Goal: Task Accomplishment & Management: Use online tool/utility

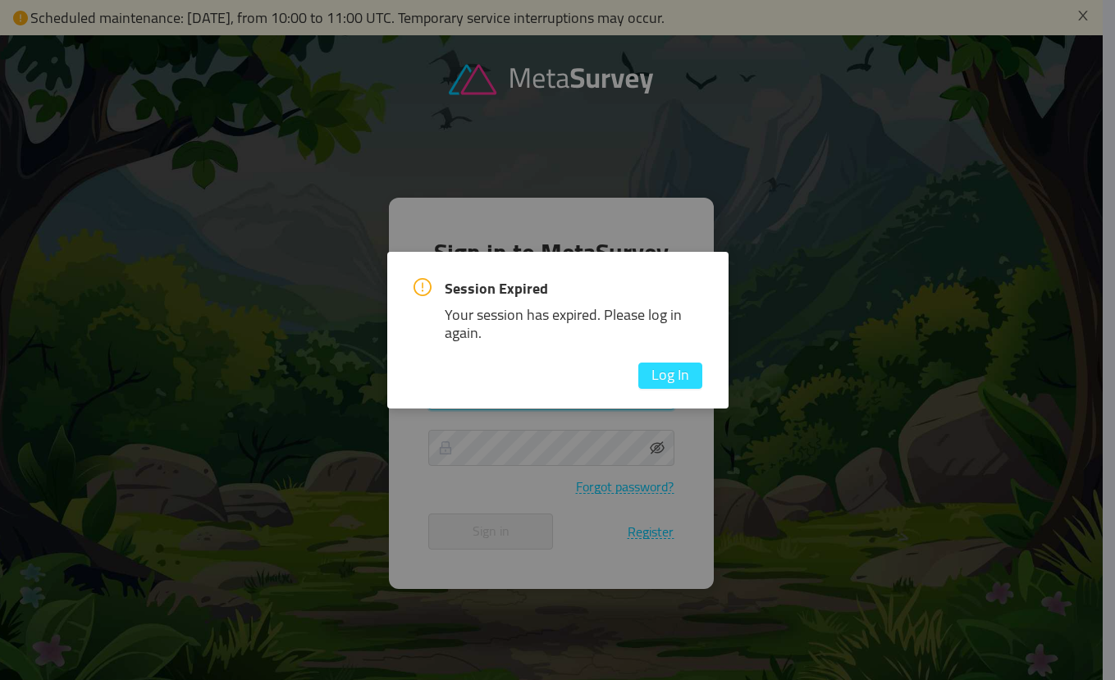
type input "[EMAIL_ADDRESS][DOMAIN_NAME]"
click at [665, 373] on button "Log In" at bounding box center [670, 376] width 64 height 26
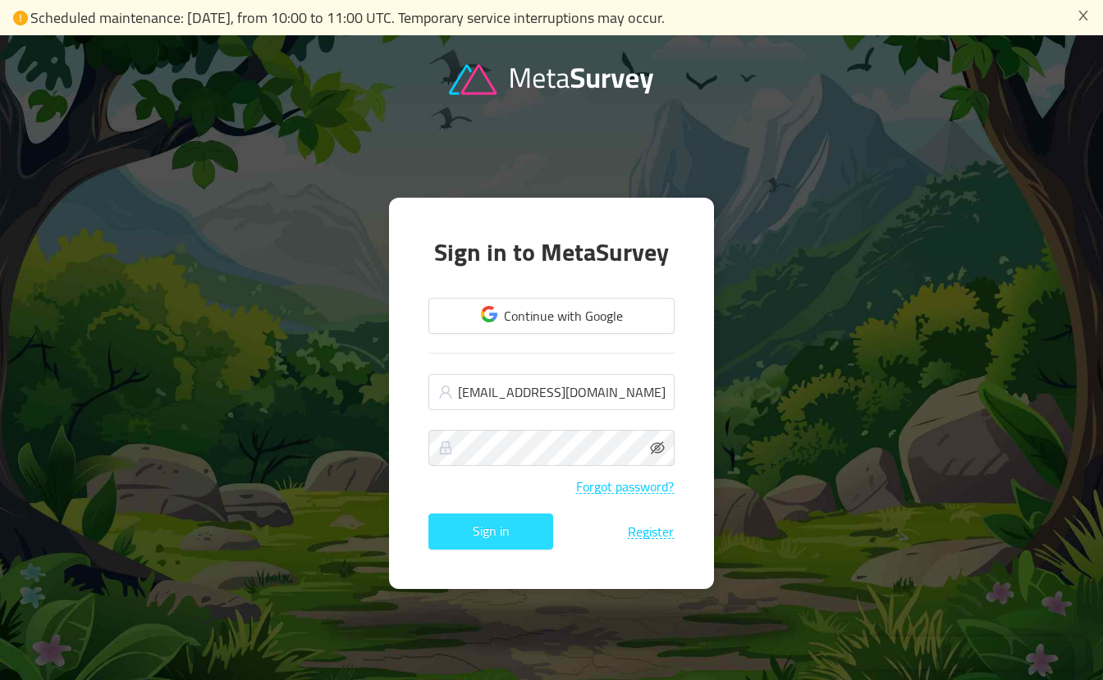
click at [490, 535] on button "Sign in" at bounding box center [490, 532] width 125 height 36
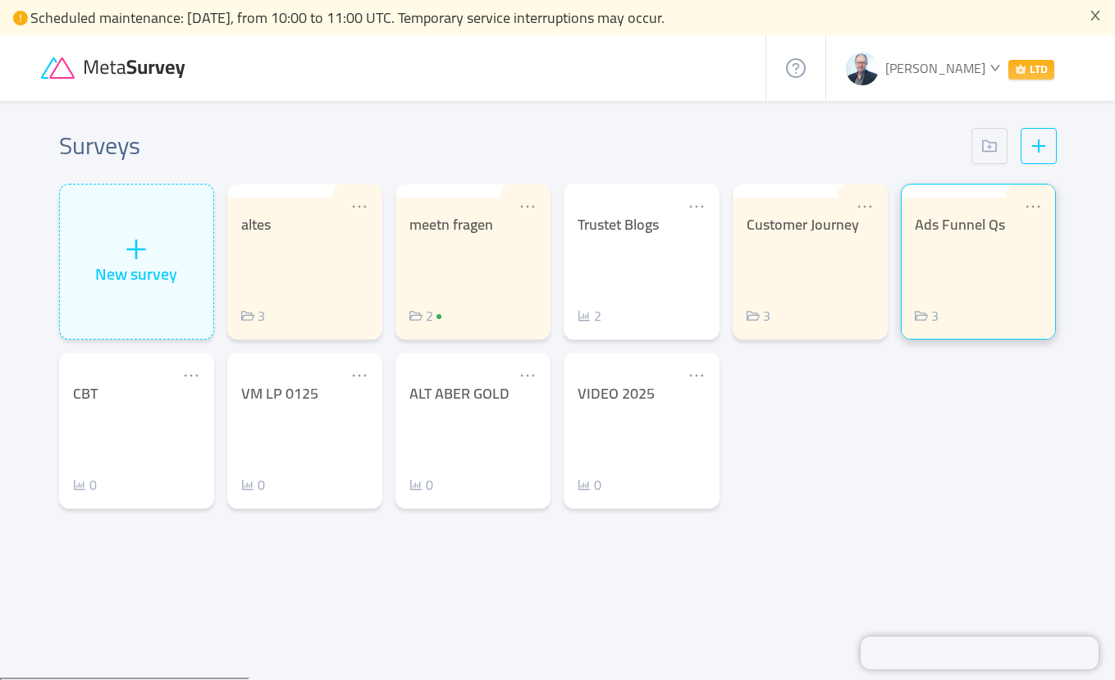
click at [945, 254] on div "Ads Funnel Qs 3" at bounding box center [978, 271] width 127 height 110
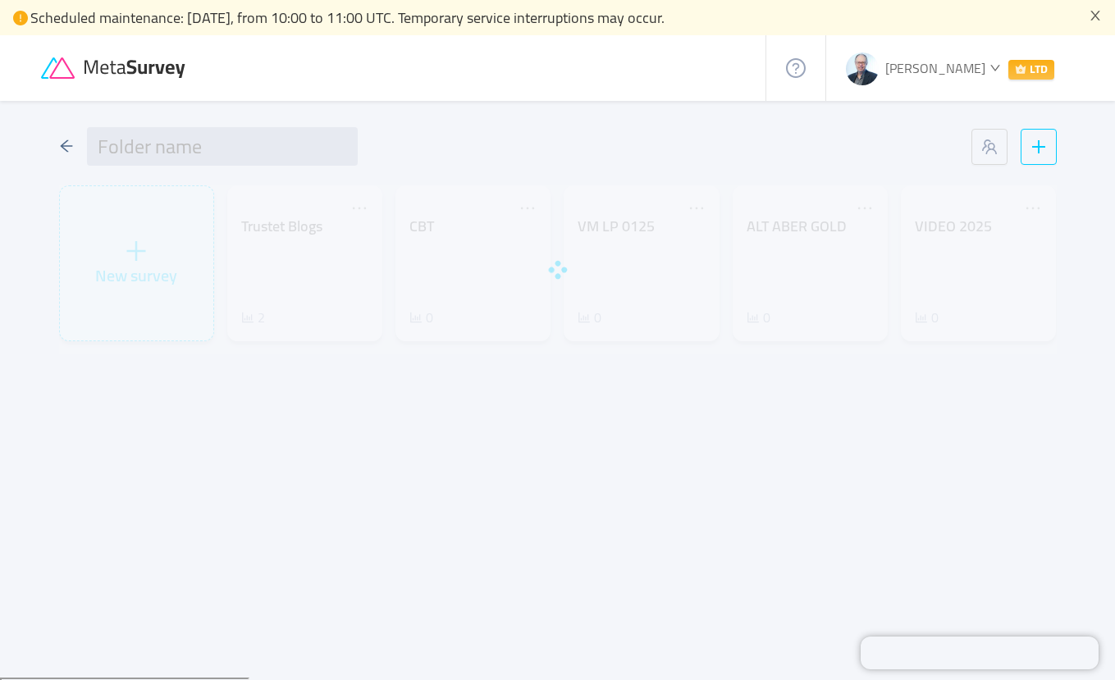
type input "Ads Funnel Qs"
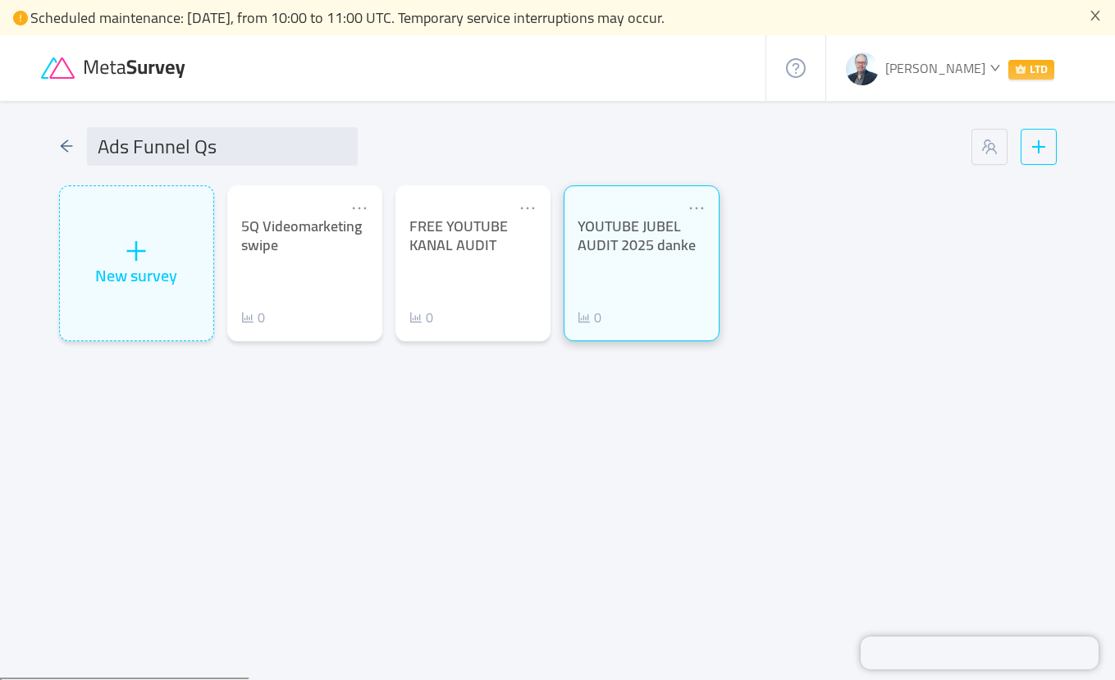
click at [610, 286] on div "YOUTUBE JUBEL AUDIT 2025 danke 0" at bounding box center [641, 272] width 127 height 110
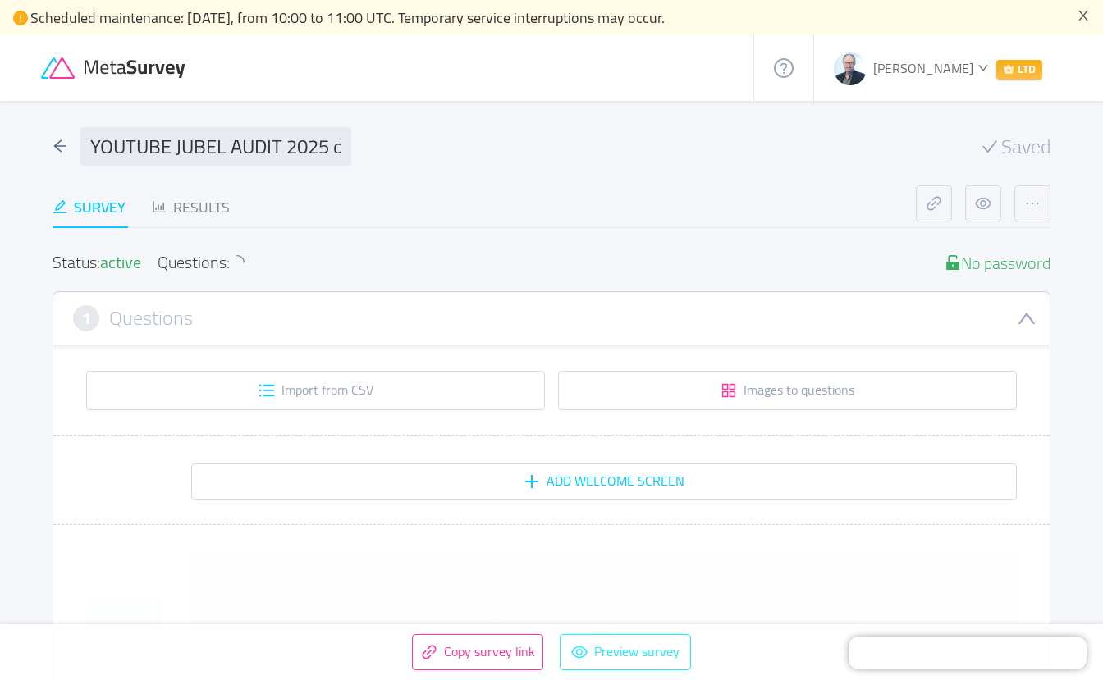
click at [631, 652] on button "Preview survey" at bounding box center [625, 652] width 131 height 36
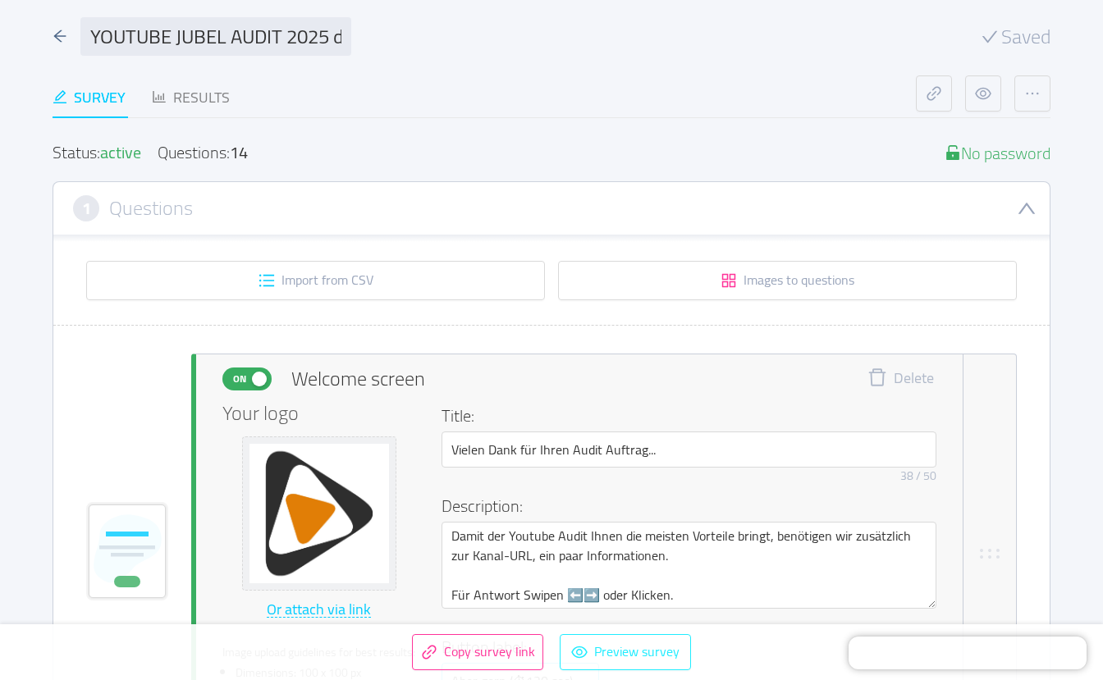
scroll to position [419, 0]
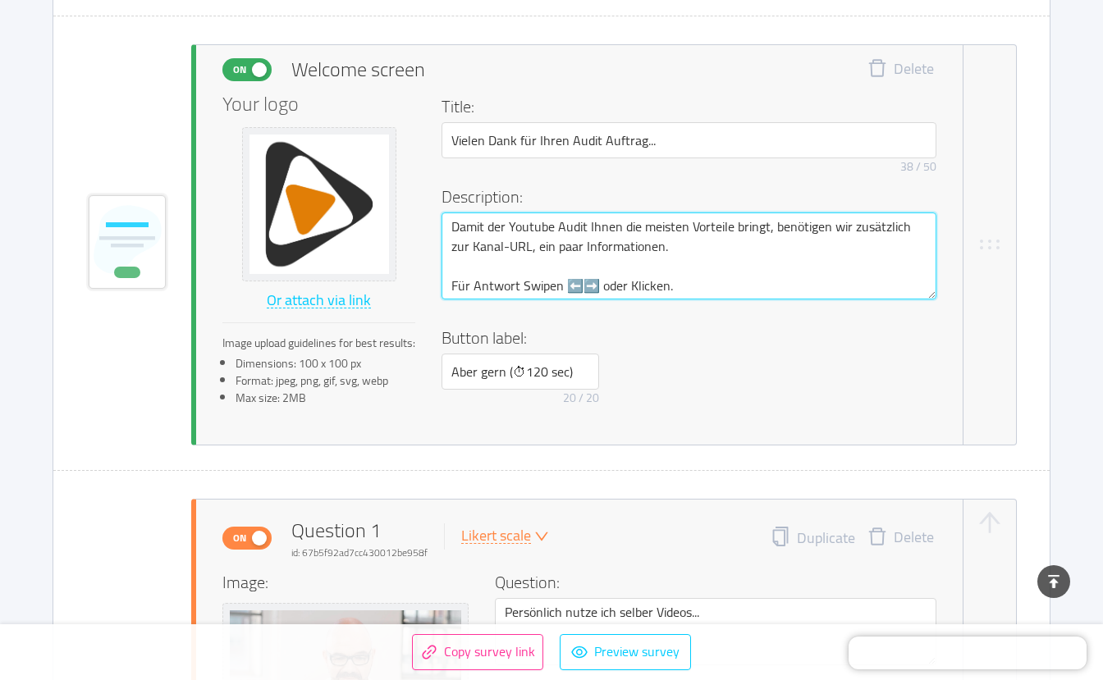
click at [666, 225] on textarea "Damit der Youtube Audit Ihnen die meisten Vorteile bringt, benötigen wir zusätz…" at bounding box center [688, 255] width 495 height 87
type textarea "Damit der Youtube Audit Ihnen die Vorteile bringt, benötigen wir zusätzlich zur…"
type textarea "Damit der Youtube Audit Ihnen di Vorteile bringt, benötigen wir zusätzlich zur …"
type textarea "Damit der Youtube Audit Ihnen d Vorteile bringt, benötigen wir zusätzlich zur K…"
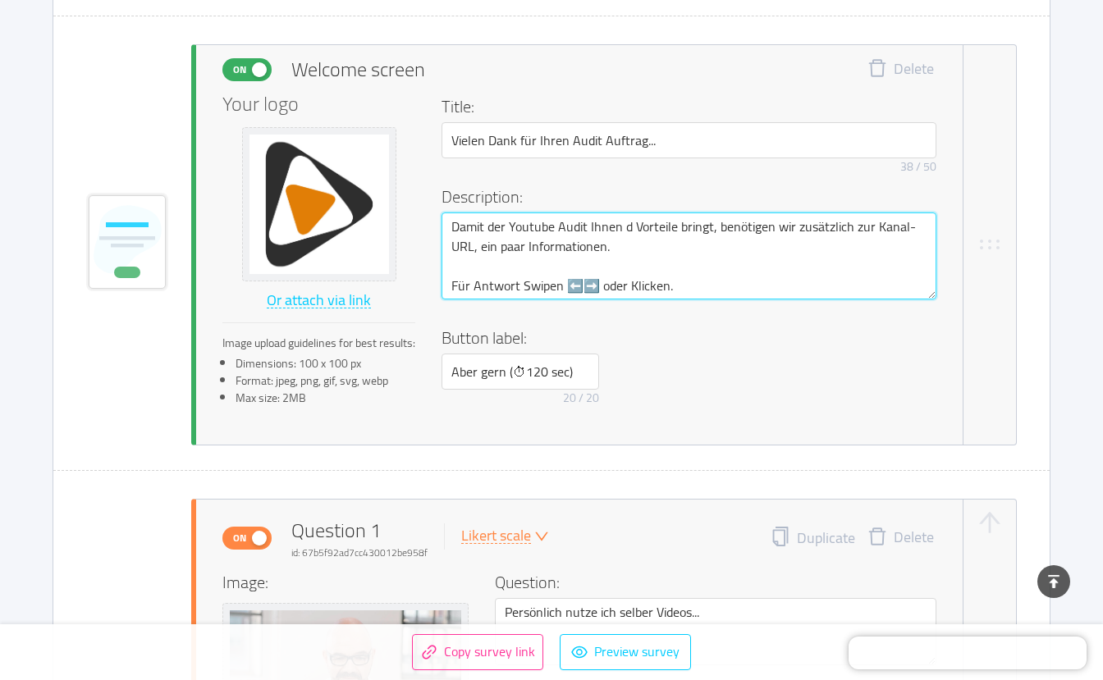
type textarea "Damit der Youtube Audit Ihnen Vorteile bringt, benötigen wir zusätzlich zur Kan…"
type textarea "Damit der Youtube Audit Ihnen v Vorteile bringt, benötigen wir zusätzlich zur K…"
type textarea "Damit der Youtube Audit Ihnen vi Vorteile bringt, benötigen wir zusätzlich zur …"
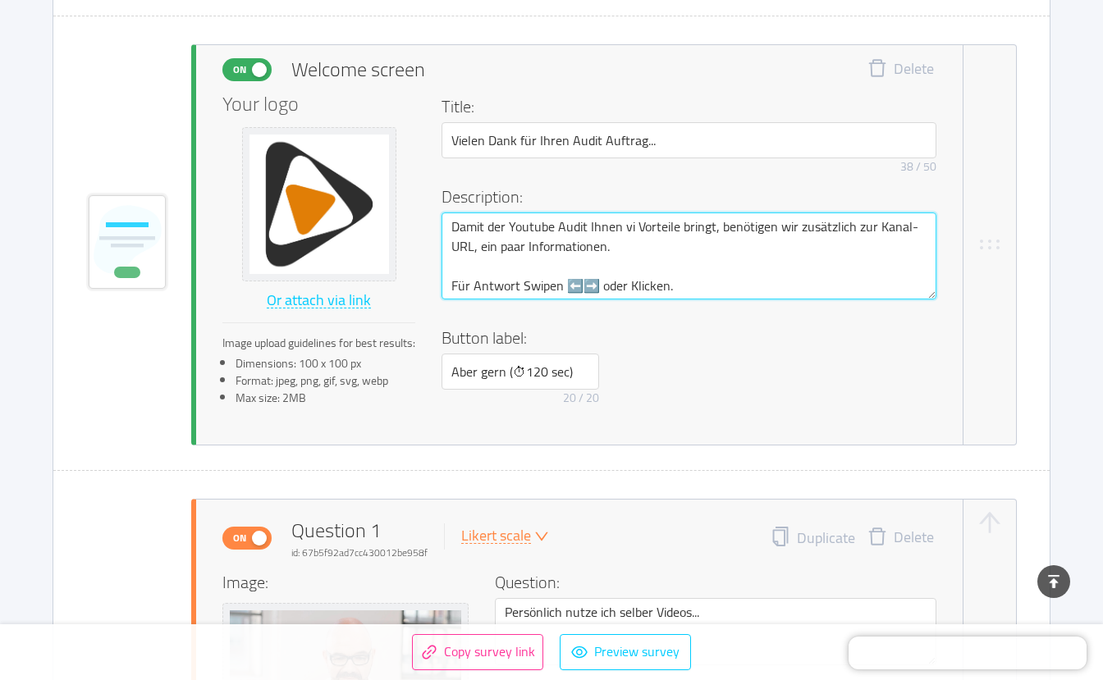
type textarea "Damit der Youtube Audit Ihnen vie Vorteile bringt, benötigen wir zusätzlich zur…"
type textarea "Damit der Youtube Audit Ihnen viel Vorteile bringt, benötigen wir zusätzlich zu…"
type textarea "Damit der Youtube Audit Ihnen viele Vorteile bringt, benötigen wir zusätzlich z…"
click at [703, 222] on textarea "Damit der Youtube Audit Ihnen viele Vorteile bringt, benötigen wir zusätzlich z…" at bounding box center [688, 255] width 495 height 87
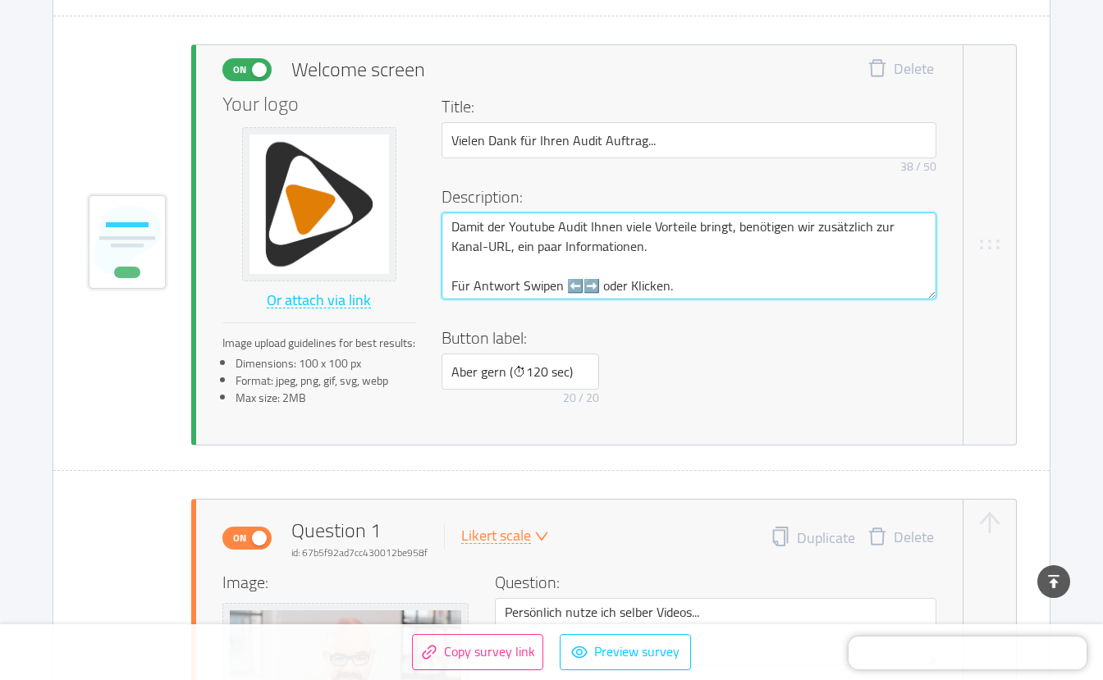
click at [623, 227] on textarea "Damit der Youtube Audit Ihnen viele Vorteile bringt, benötigen wir zusätzlich z…" at bounding box center [688, 255] width 495 height 87
type textarea "Damit der Youtube Audit Ihnen mviele Vorteile bringt, benötigen wir zusätzlich …"
type textarea "Damit der Youtube Audit Ihnen möviele Vorteile bringt, benötigen wir zusätzlich…"
type textarea "Damit der Youtube Audit Ihnen mögviele Vorteile bringt, benötigen wir zusätzlic…"
type textarea "Damit der Youtube Audit Ihnen möglviele Vorteile bringt, benötigen wir zusätzli…"
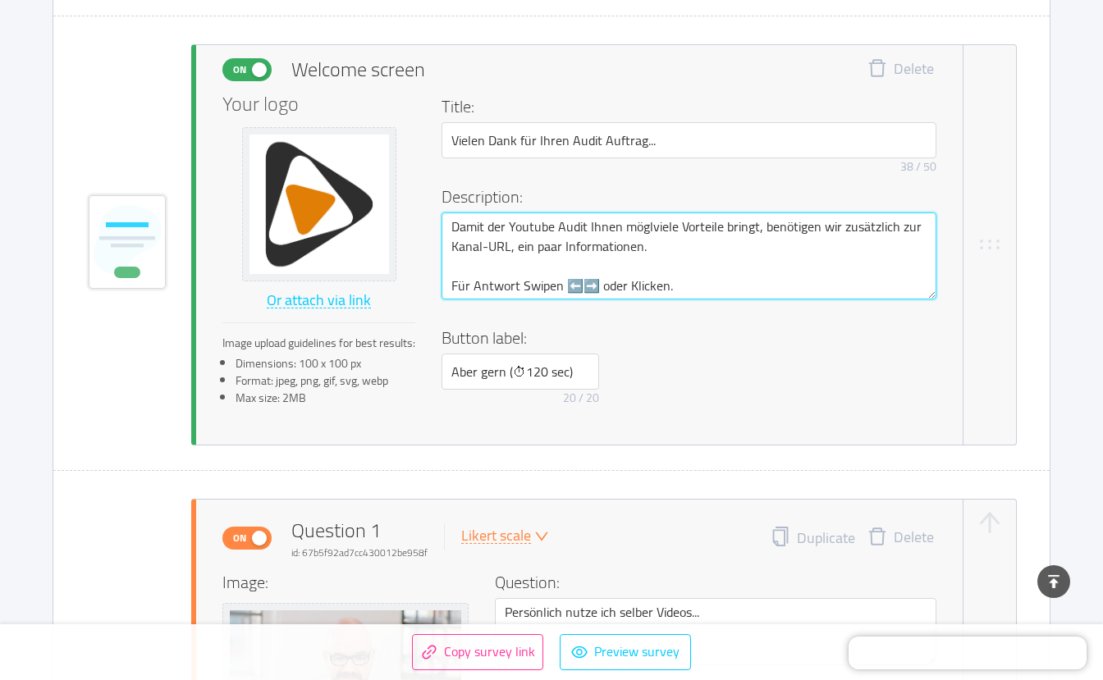
type textarea "Damit der Youtube Audit Ihnen mögliviele Vorteile bringt, benötigen wir zusätzl…"
type textarea "Damit der Youtube Audit Ihnen möglicviele Vorteile bringt, benötigen wir zusätz…"
type textarea "Damit der Youtube Audit Ihnen möglichviele Vorteile bringt, benötigen wir zusät…"
type textarea "Damit der Youtube Audit Ihnen möglichsviele Vorteile bringt, benötigen wir zusä…"
type textarea "Damit der Youtube Audit Ihnen möglichstviele Vorteile bringt, benötigen wir zus…"
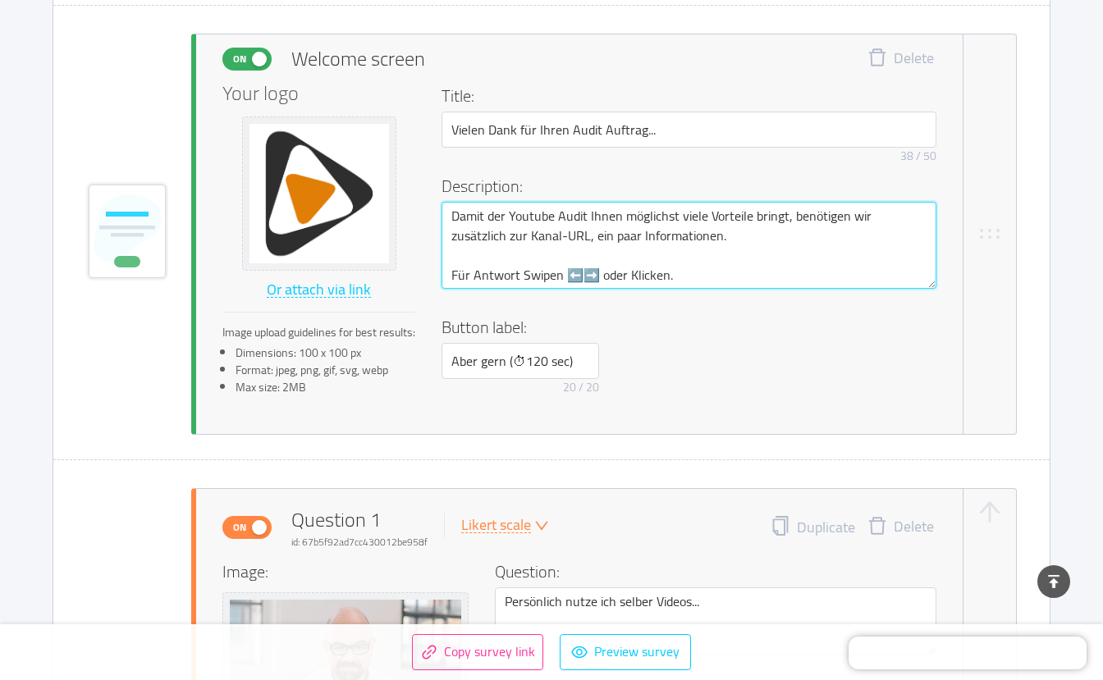
scroll to position [456, 0]
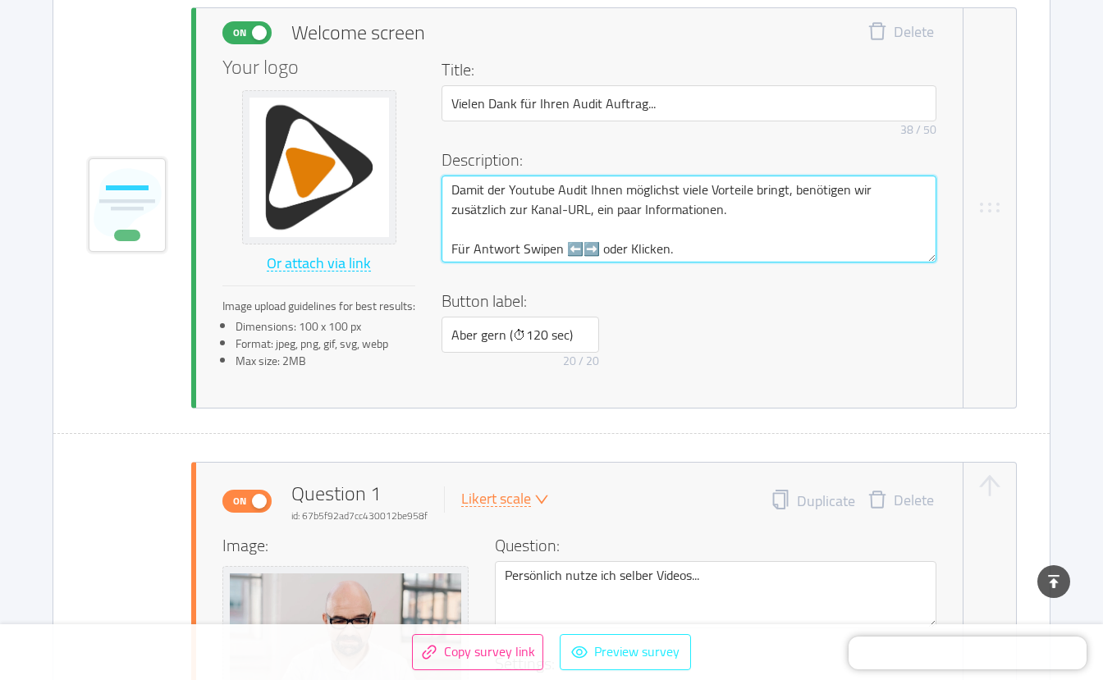
type textarea "Damit der Youtube Audit Ihnen möglichst viele Vorteile bringt, benötigen wir zu…"
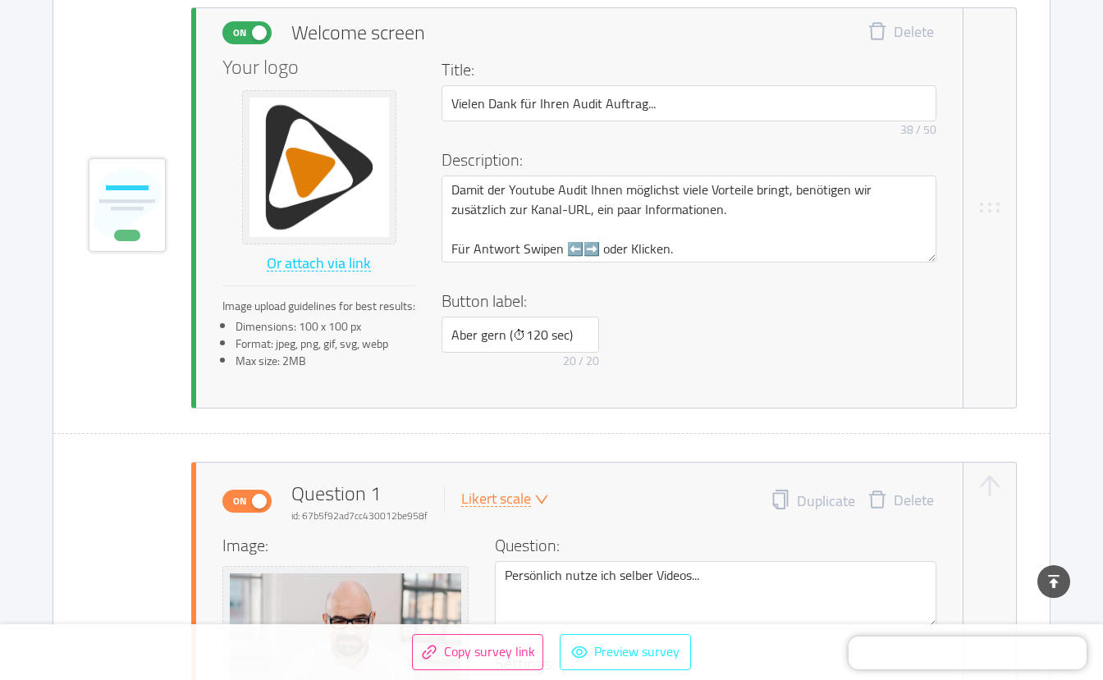
click at [627, 648] on button "Preview survey" at bounding box center [625, 652] width 131 height 36
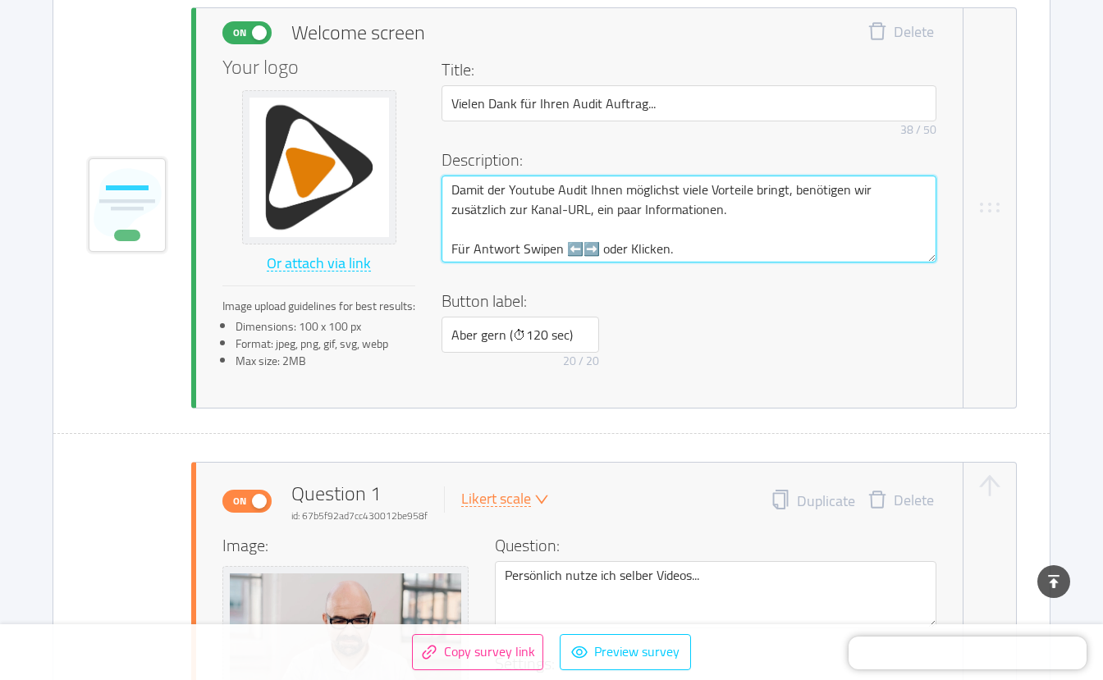
click at [747, 212] on textarea "Damit der Youtube Audit Ihnen möglichst viele Vorteile bringt, benötigen wir zu…" at bounding box center [688, 219] width 495 height 87
click at [455, 190] on textarea "Damit der Youtube Audit Ihnen möglichst viele Vorteile bringt, benötigen wir zu…" at bounding box center [688, 219] width 495 height 87
type textarea "WDamit der Youtube Audit Ihnen möglichst viele Vorteile bringt, benötigen wir z…"
type textarea "WiDamit der Youtube Audit Ihnen möglichst viele Vorteile bringt, benötigen wir …"
type textarea "WirDamit der Youtube Audit Ihnen möglichst viele Vorteile bringt, benötigen wir…"
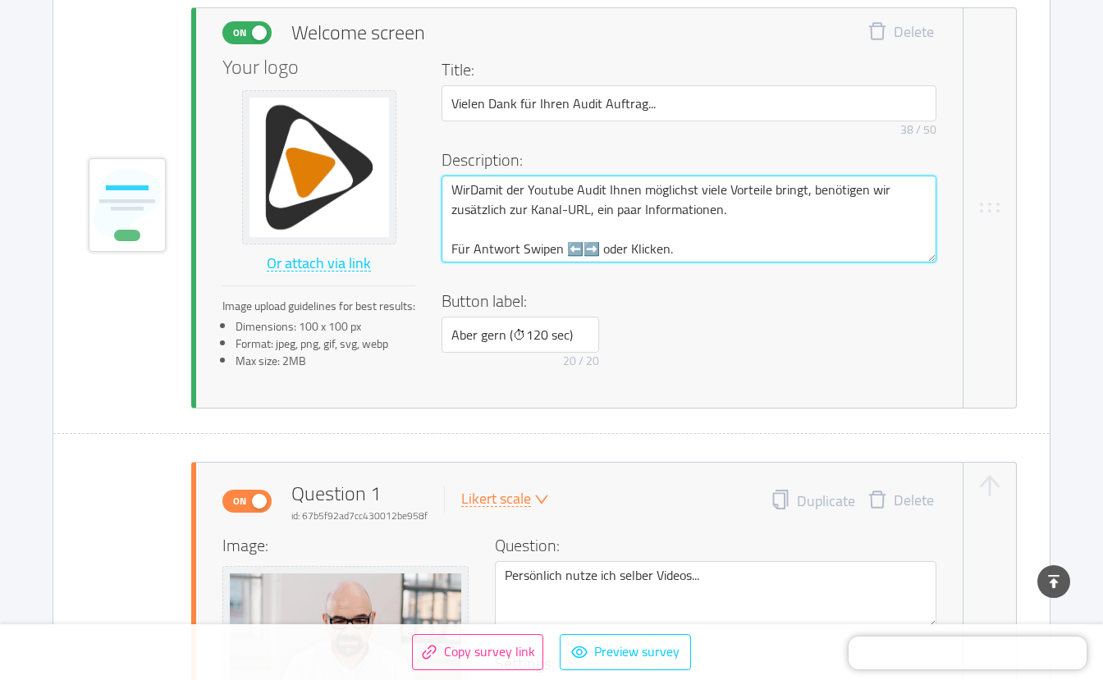
type textarea "WiDamit der Youtube Audit Ihnen möglichst viele Vorteile bringt, benötigen wir …"
type textarea "WDamit der Youtube Audit Ihnen möglichst viele Vorteile bringt, benötigen wir z…"
type textarea "Damit der Youtube Audit Ihnen möglichst viele Vorteile bringt, benötigen wir zu…"
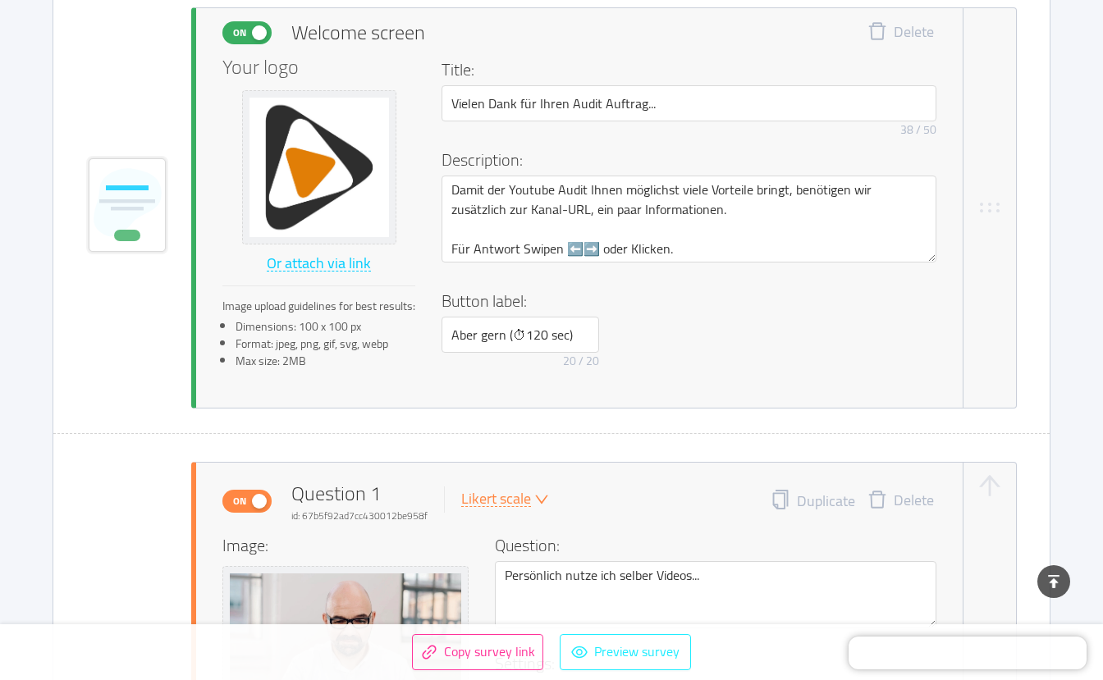
click at [647, 655] on button "Preview survey" at bounding box center [625, 652] width 131 height 36
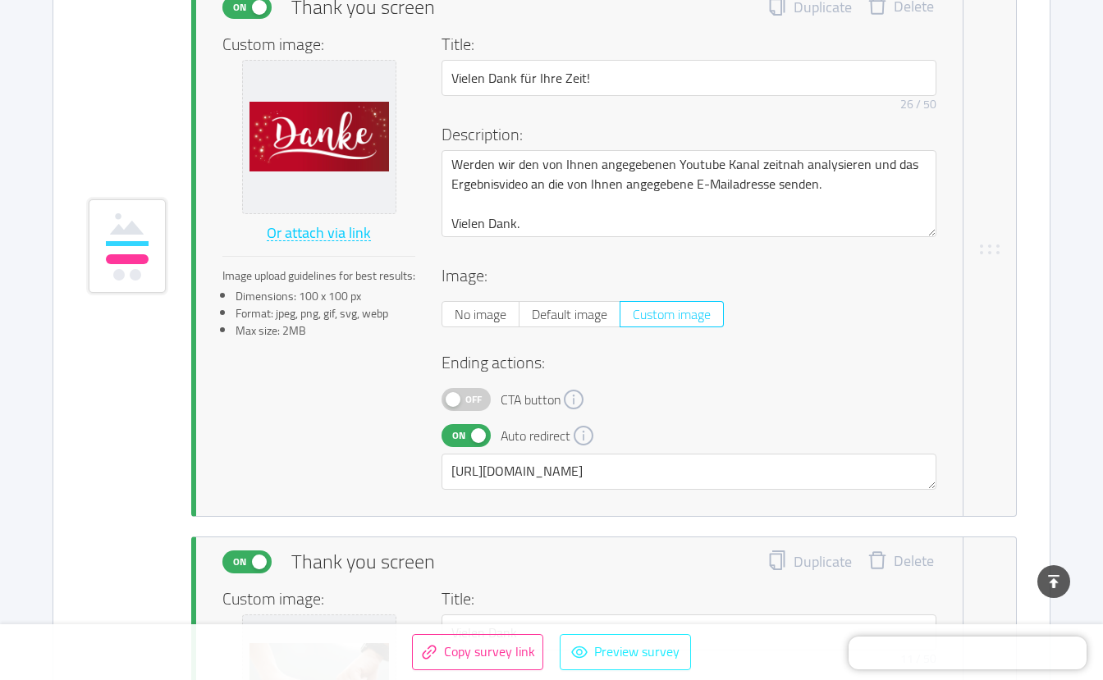
scroll to position [12343, 0]
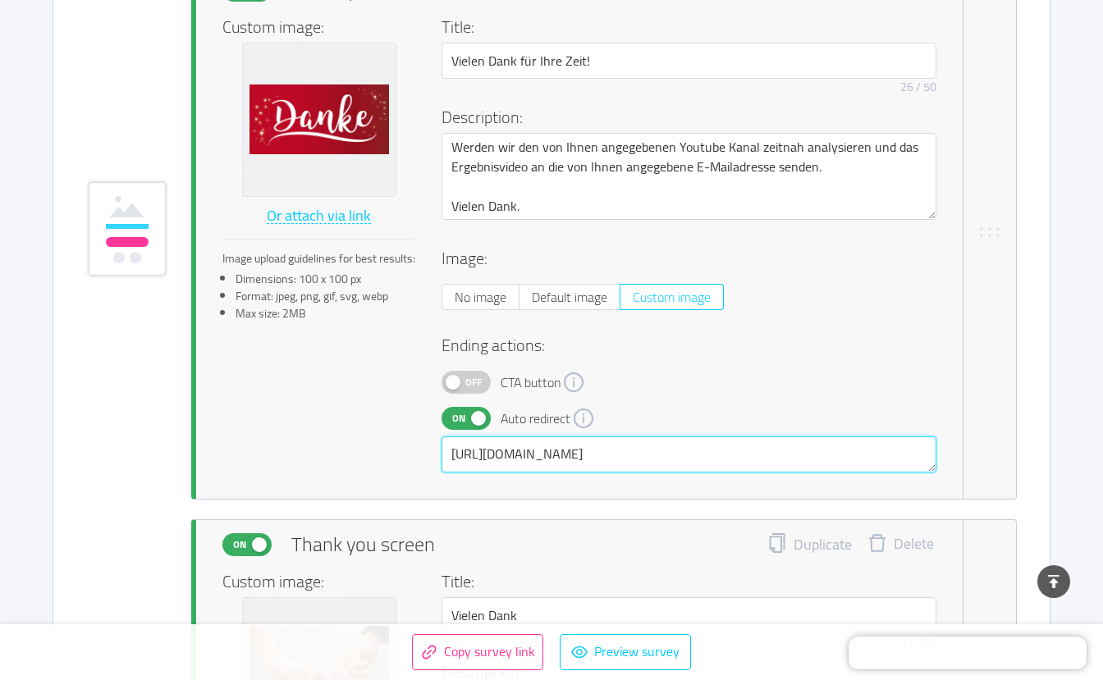
drag, startPoint x: 750, startPoint y: 462, endPoint x: 436, endPoint y: 453, distance: 314.4
click at [436, 453] on div "Custom image: Or attach via link Image upload guidelines for best results: Dime…" at bounding box center [579, 244] width 714 height 458
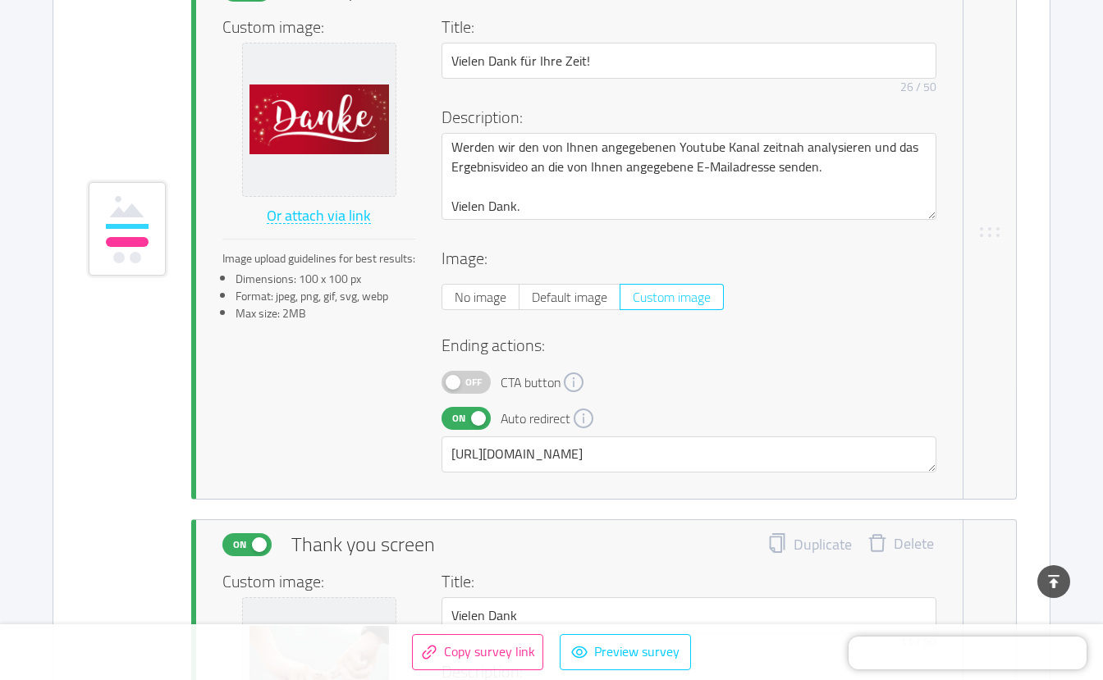
click at [944, 354] on div "On Thank you screen Duplicate Delete Custom image: Or attach via link Image upl…" at bounding box center [592, 232] width 741 height 533
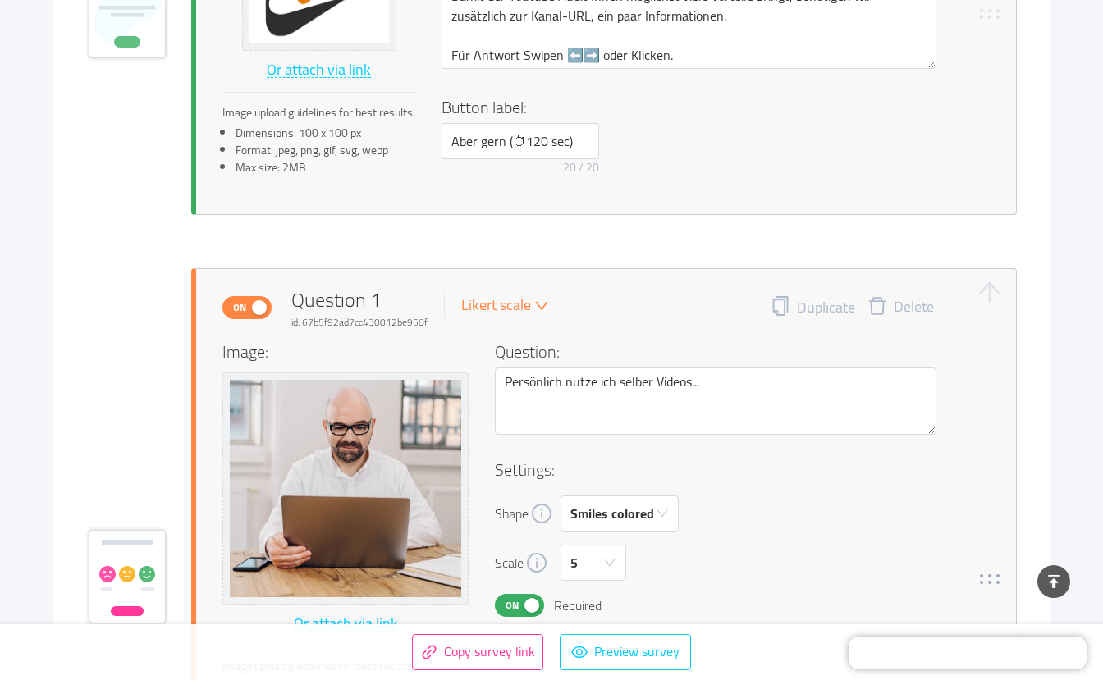
scroll to position [0, 0]
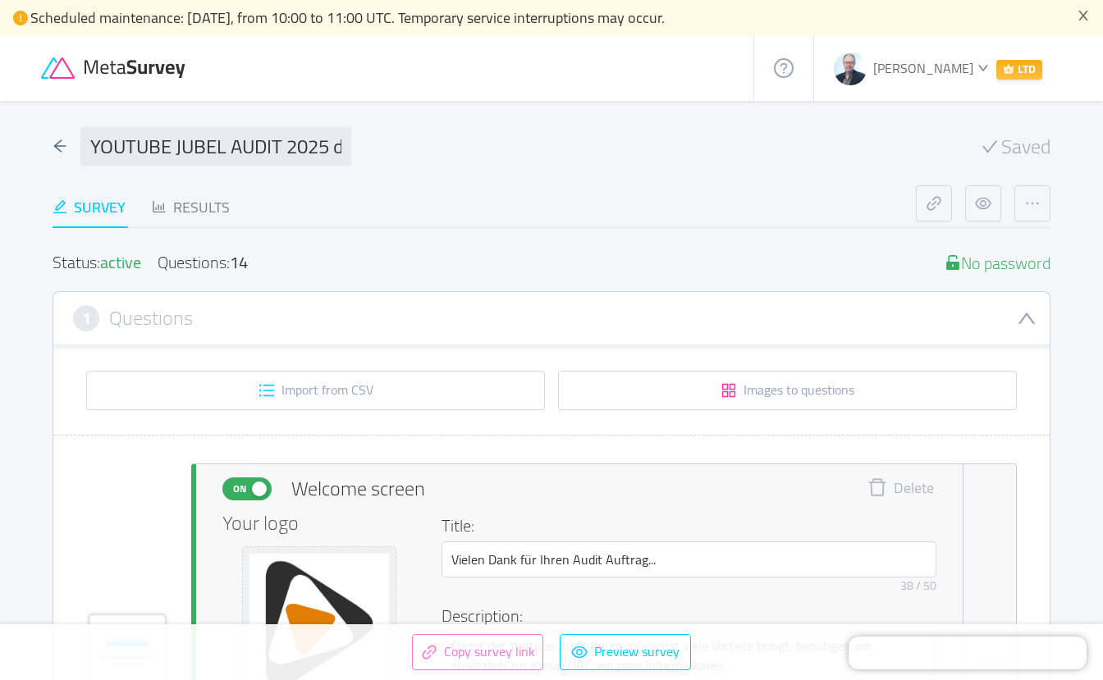
click at [462, 653] on button "Copy survey link" at bounding box center [477, 652] width 131 height 36
click at [935, 209] on button "button" at bounding box center [934, 203] width 36 height 36
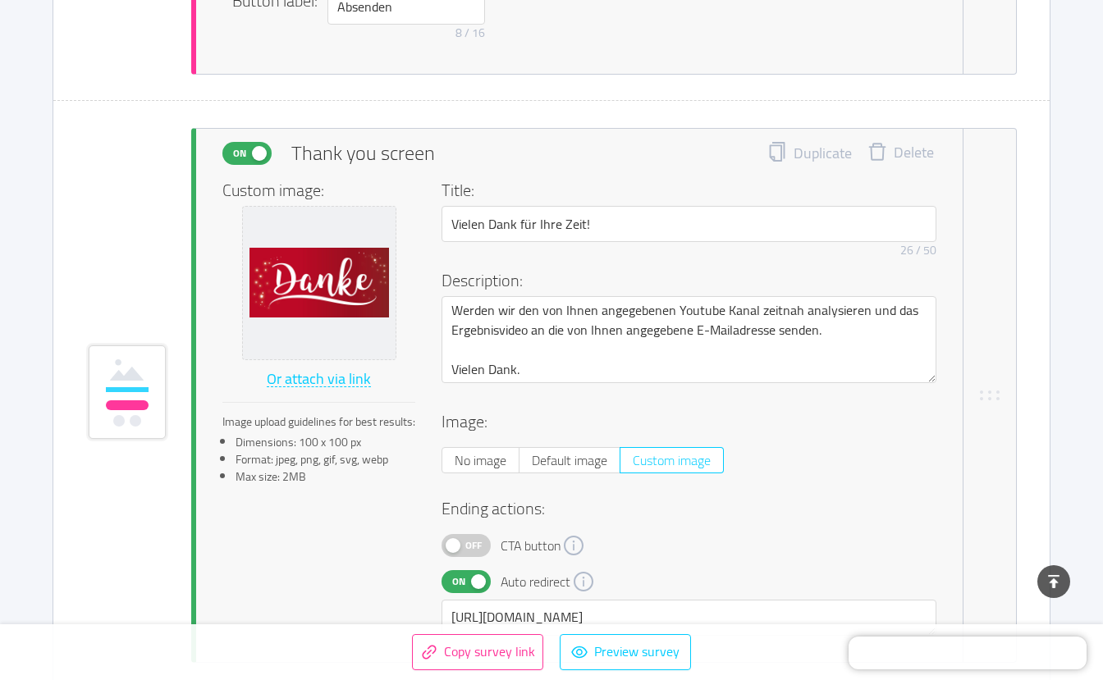
scroll to position [12197, 0]
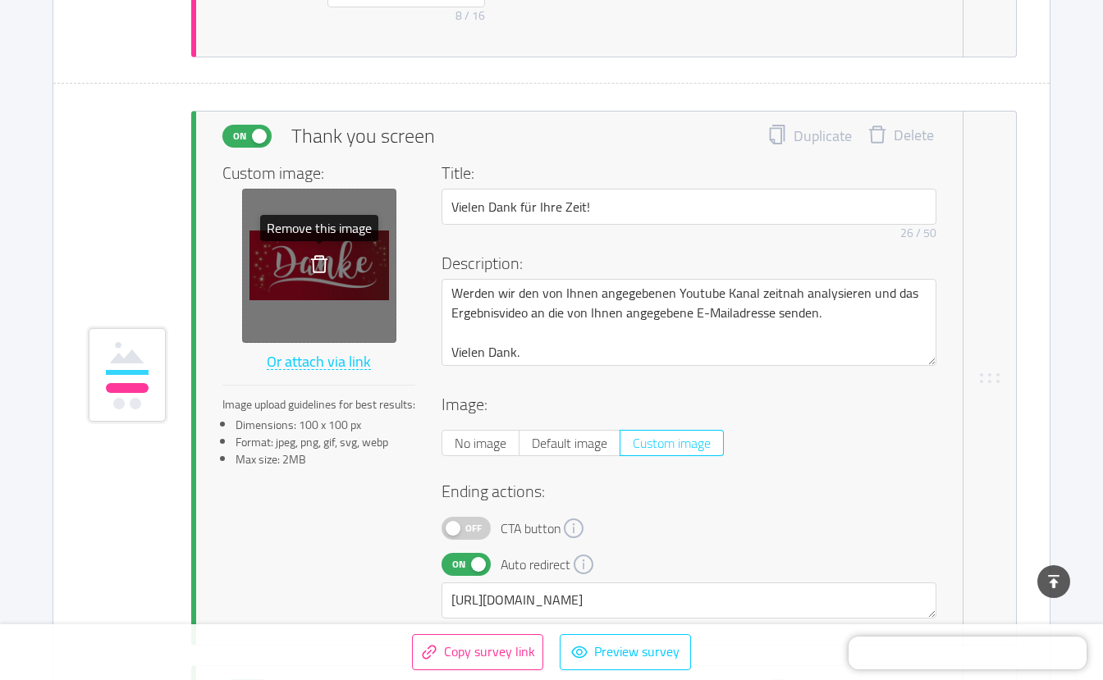
click at [320, 267] on icon "icon: delete" at bounding box center [319, 264] width 20 height 20
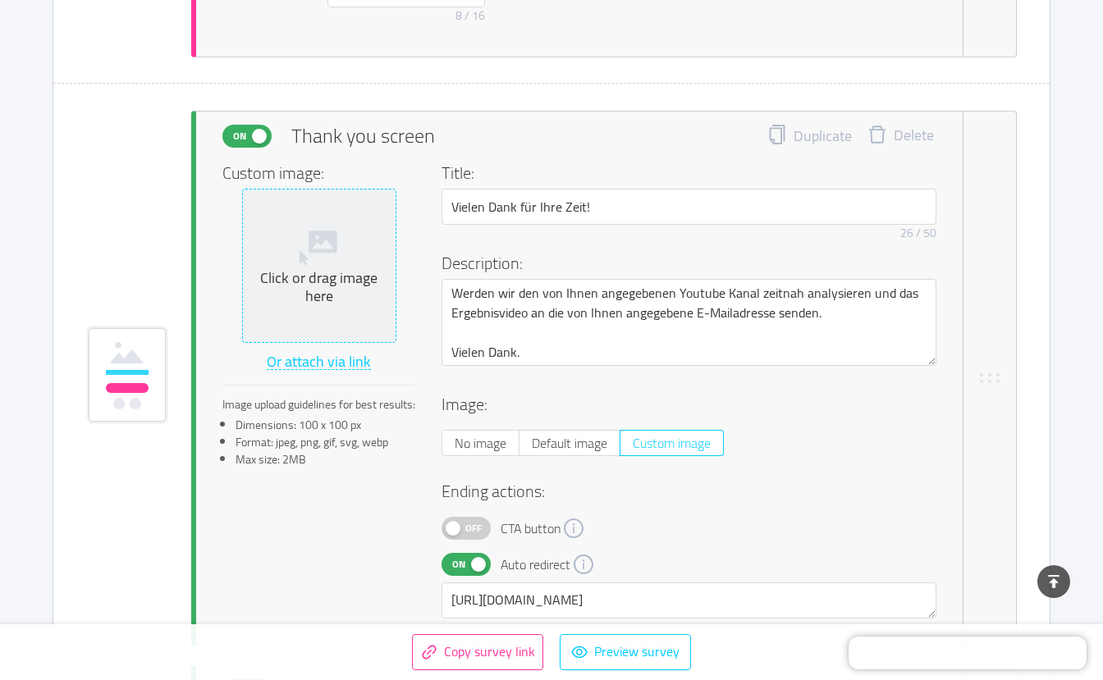
click at [322, 254] on icon at bounding box center [318, 245] width 39 height 39
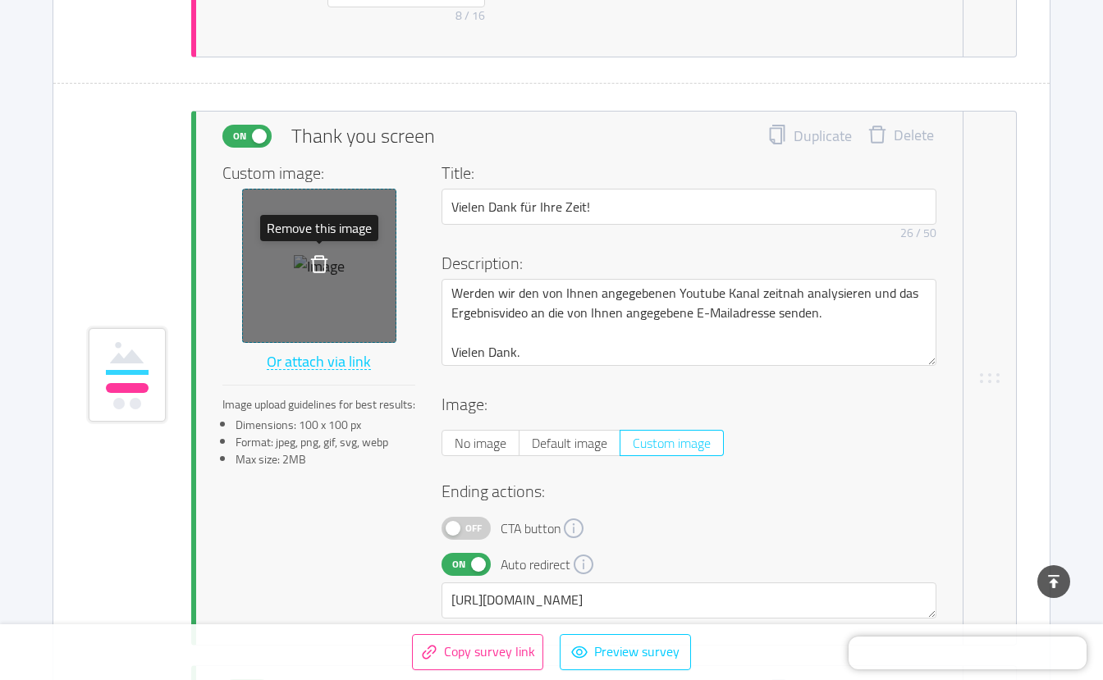
click at [319, 266] on icon "icon: delete" at bounding box center [319, 264] width 20 height 20
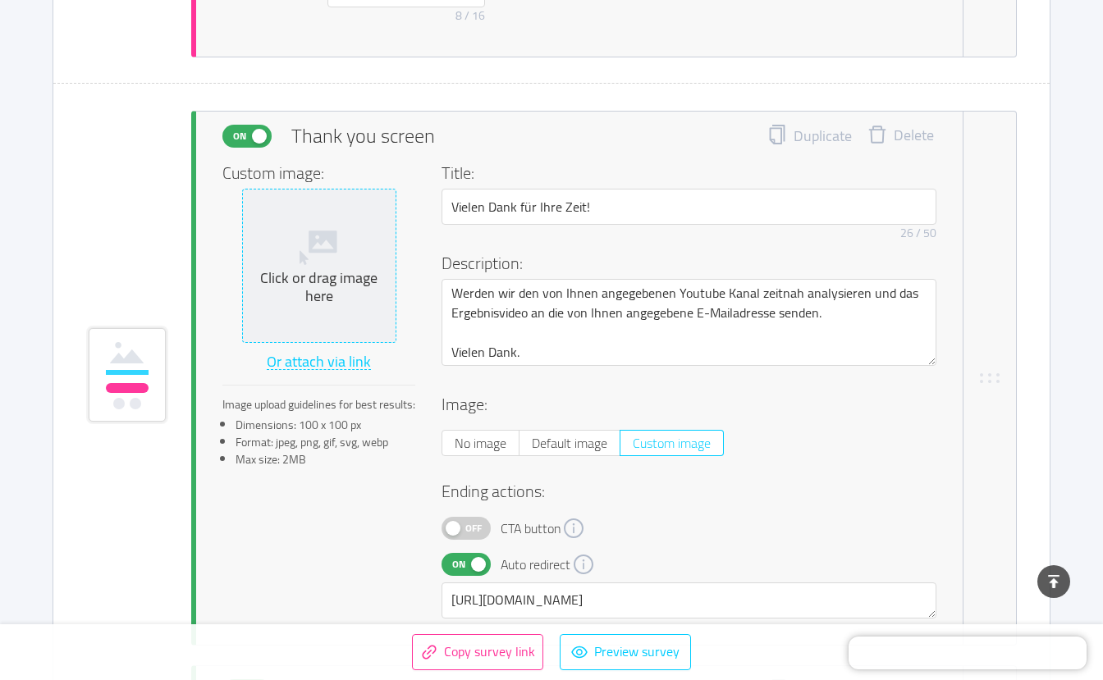
click at [326, 269] on div "Click or drag image here" at bounding box center [318, 287] width 139 height 37
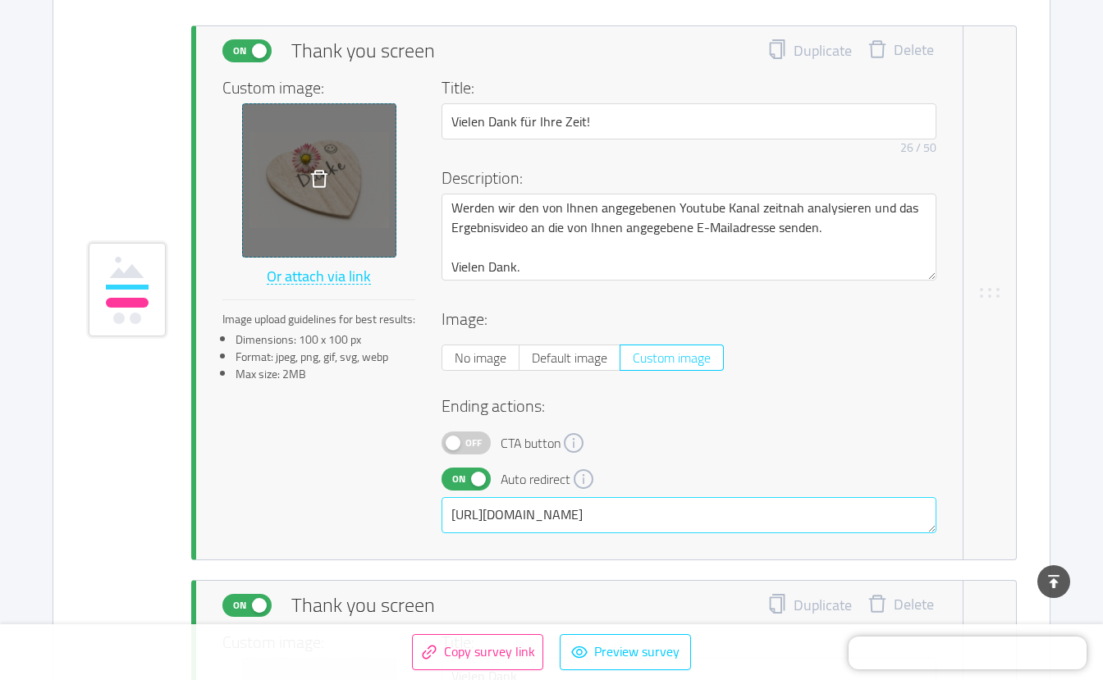
scroll to position [12270, 0]
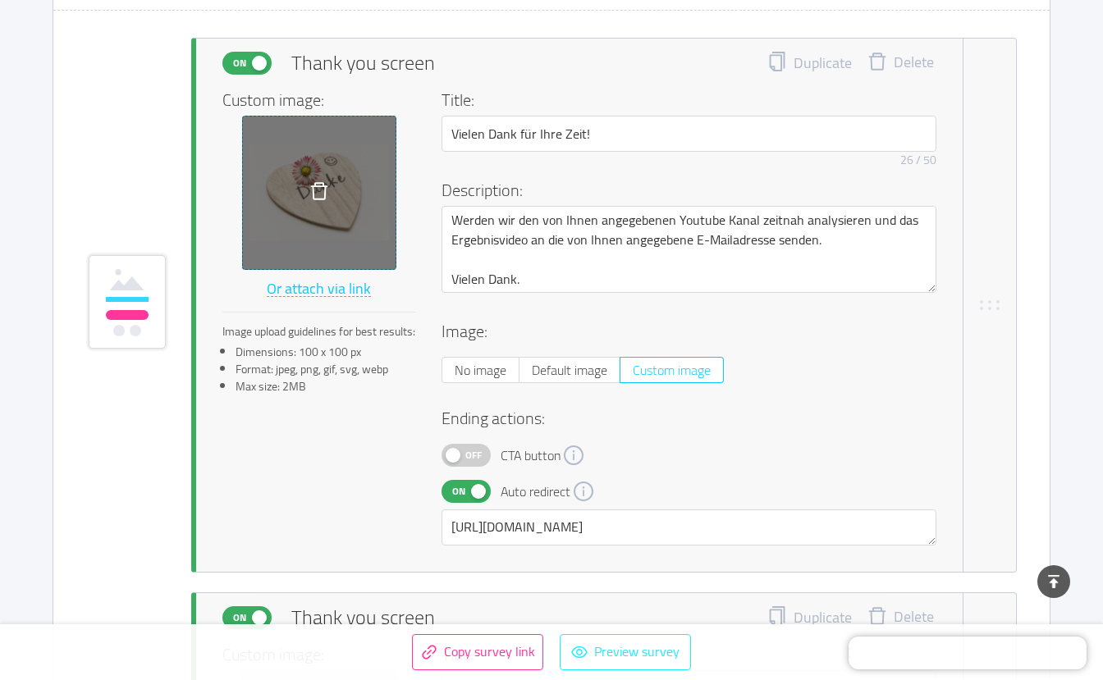
click at [630, 652] on button "Preview survey" at bounding box center [625, 652] width 131 height 36
click at [1041, 218] on div "On Thank you screen Duplicate Delete Custom image: Or attach via link Image upl…" at bounding box center [551, 305] width 996 height 535
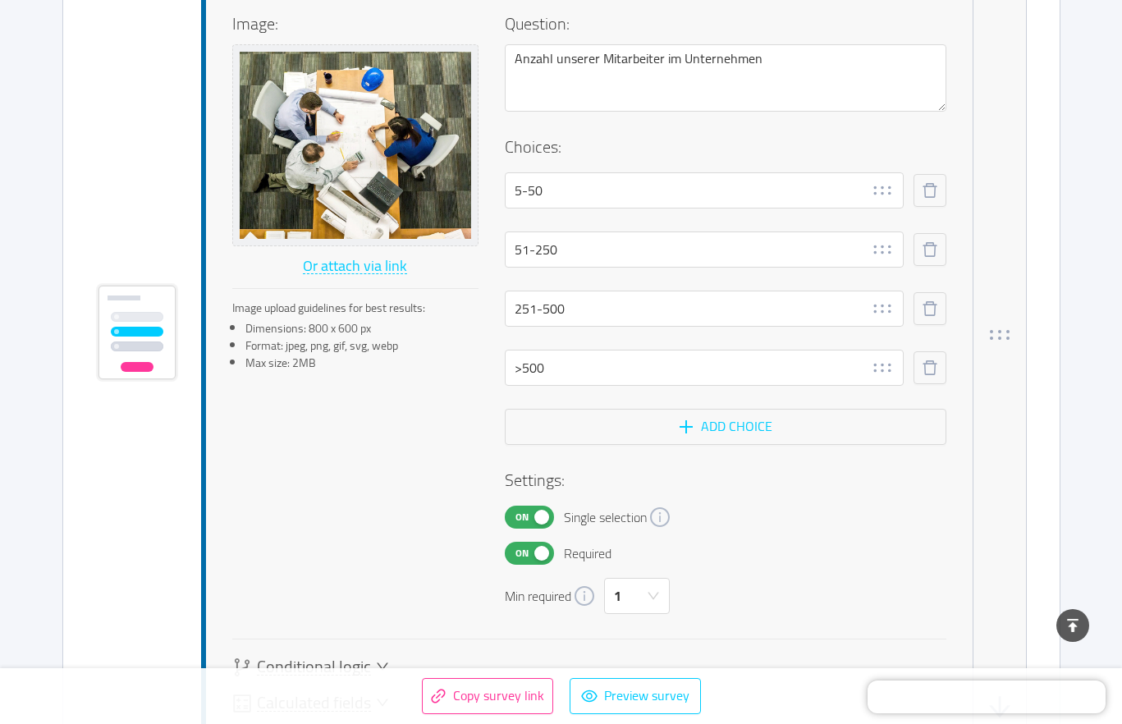
scroll to position [0, 0]
